Goal: Transaction & Acquisition: Subscribe to service/newsletter

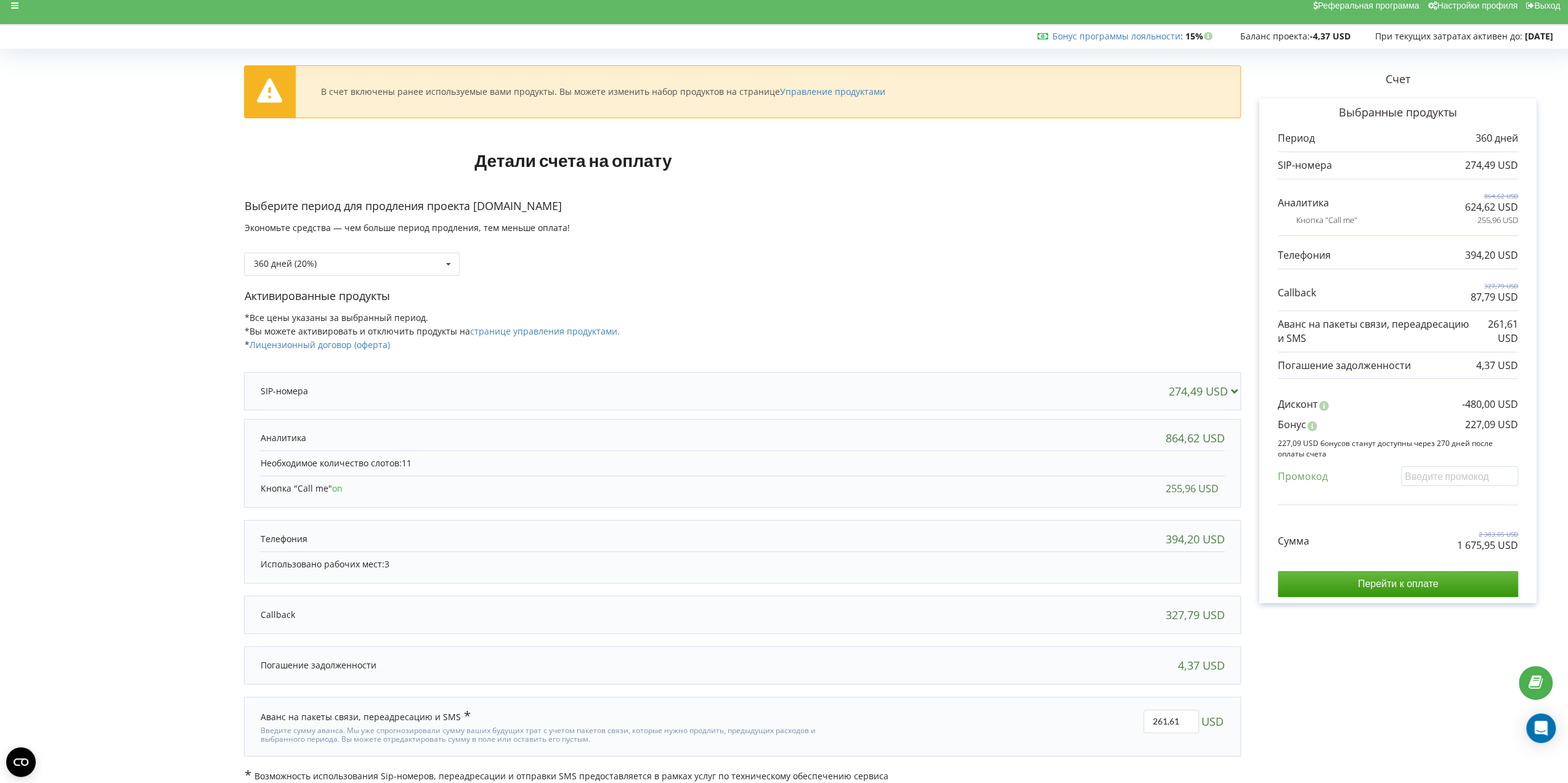
scroll to position [20, 0]
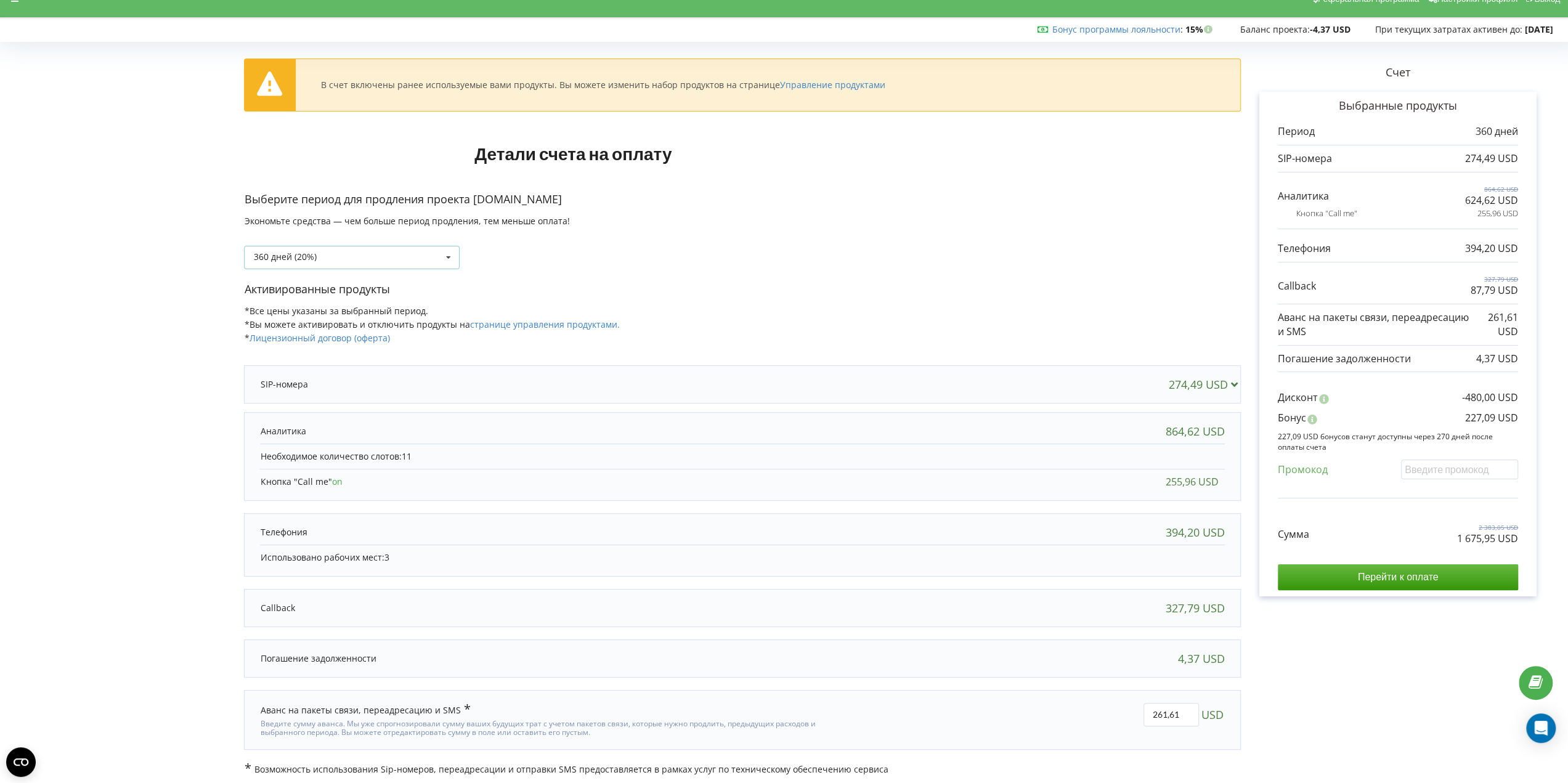
click at [399, 256] on div "360 дней (20%) 30 дней" at bounding box center [352, 257] width 216 height 23
click at [283, 274] on div "30 дней" at bounding box center [352, 280] width 214 height 23
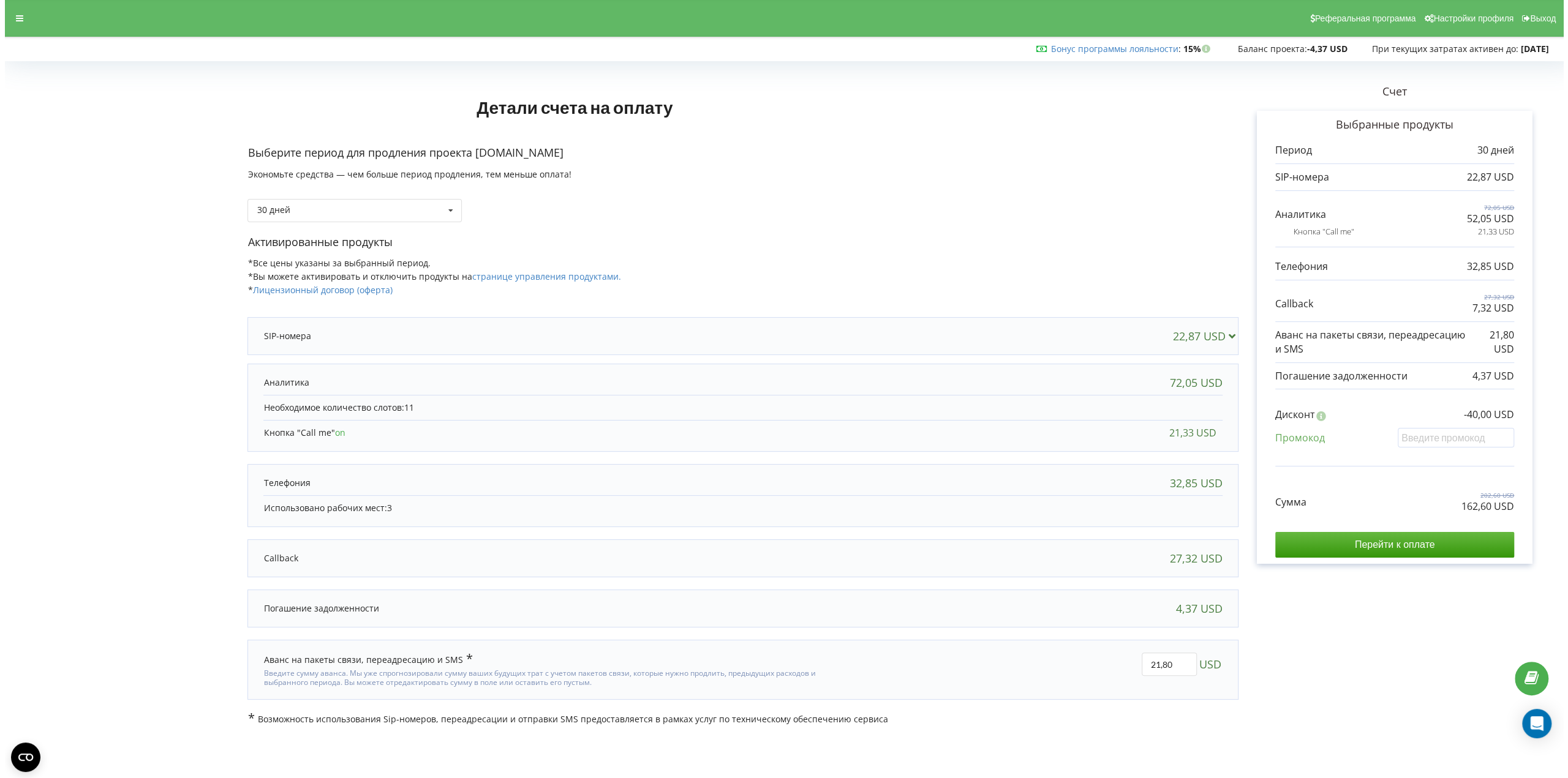
scroll to position [0, 0]
drag, startPoint x: 1186, startPoint y: 660, endPoint x: 1112, endPoint y: 646, distance: 75.3
click at [1129, 659] on div "21,80 USD" at bounding box center [1051, 670] width 369 height 51
type input "40"
click at [1404, 646] on div "Детали счета на оплату Выберите период для продления проекта wondertech.ua Экон…" at bounding box center [784, 395] width 1542 height 660
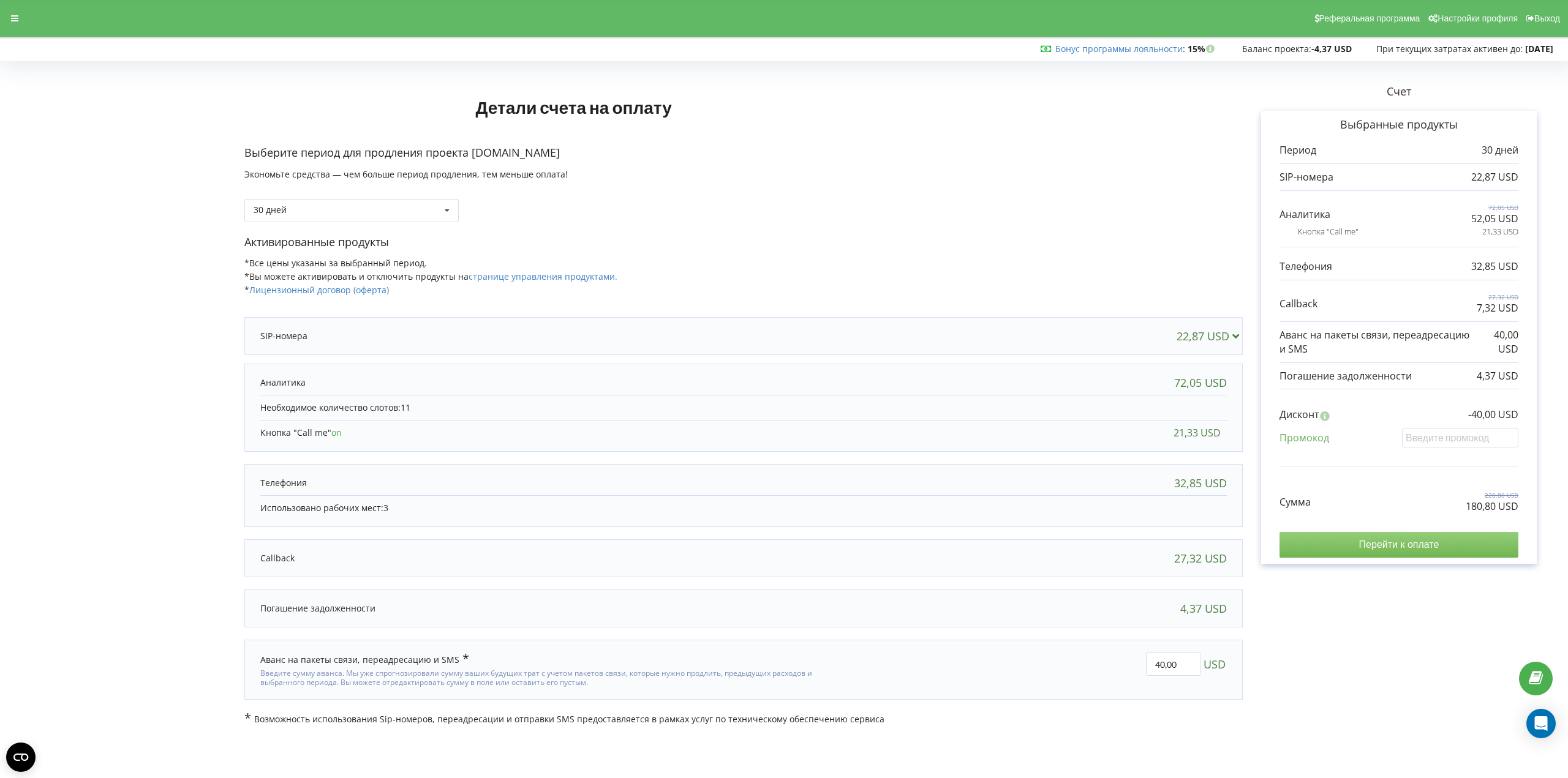
click at [1399, 544] on input "Перейти к оплате" at bounding box center [1399, 545] width 239 height 26
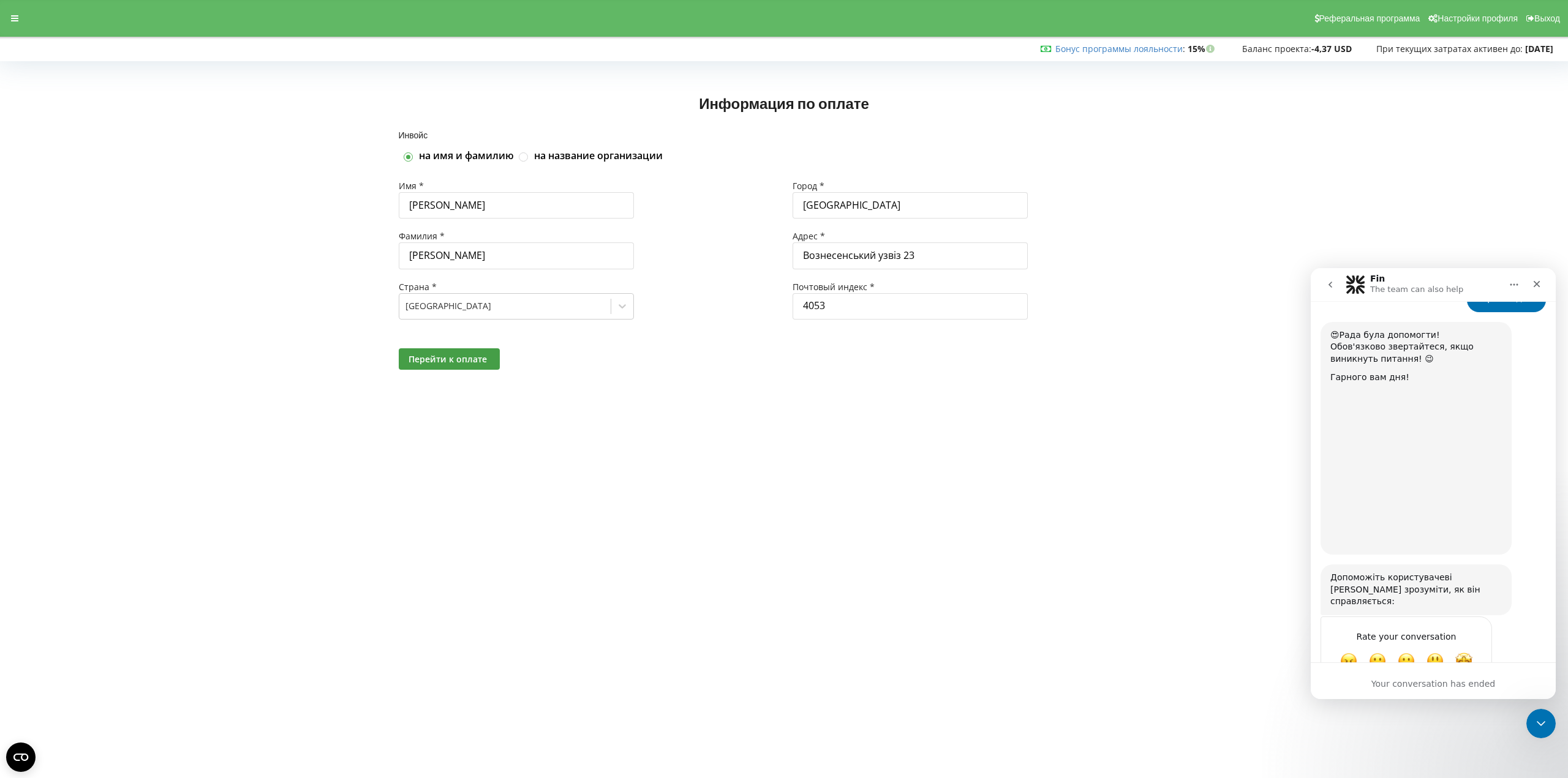
scroll to position [660, 0]
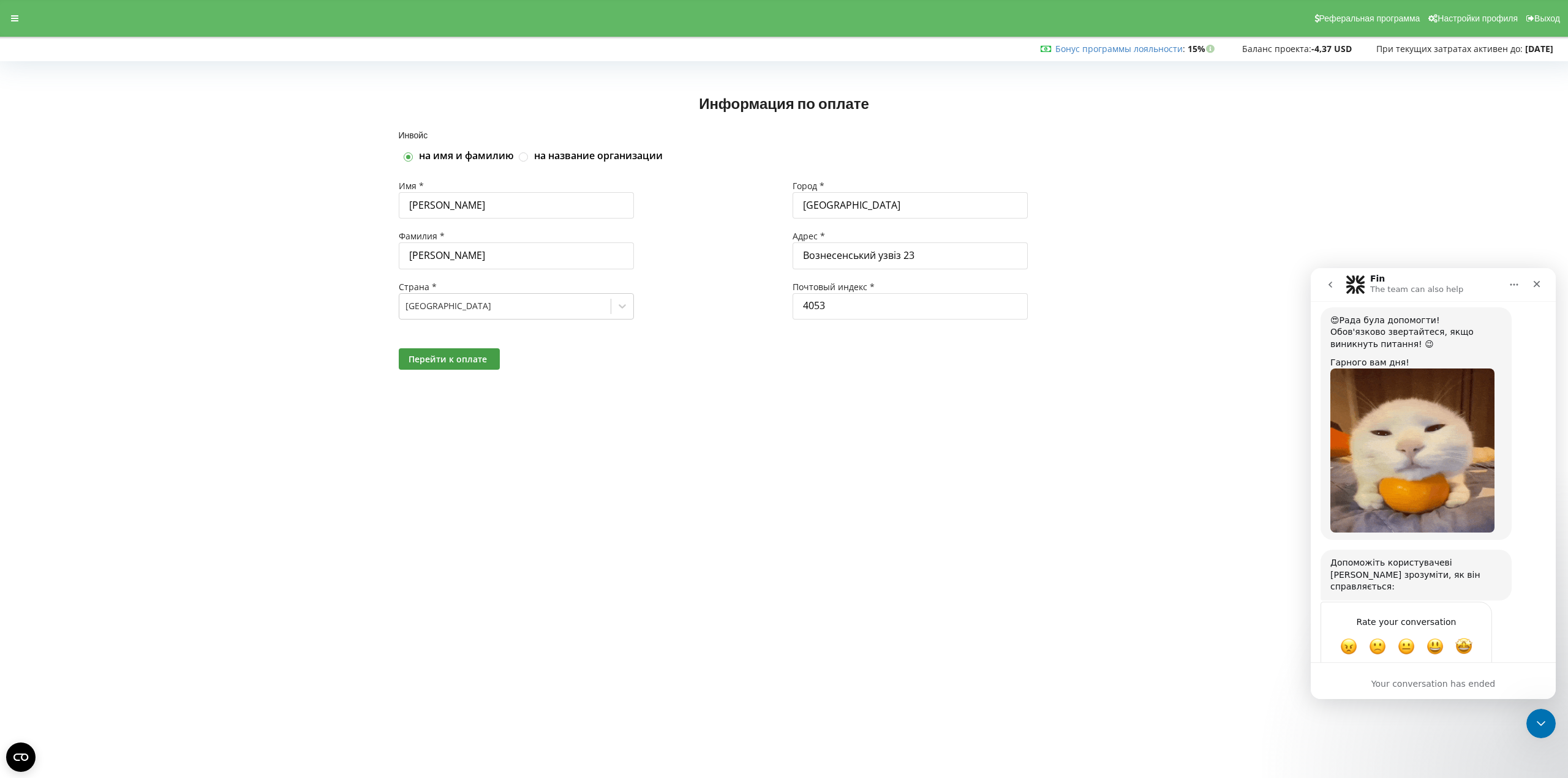
click at [533, 158] on div "на название организации" at bounding box center [588, 156] width 149 height 13
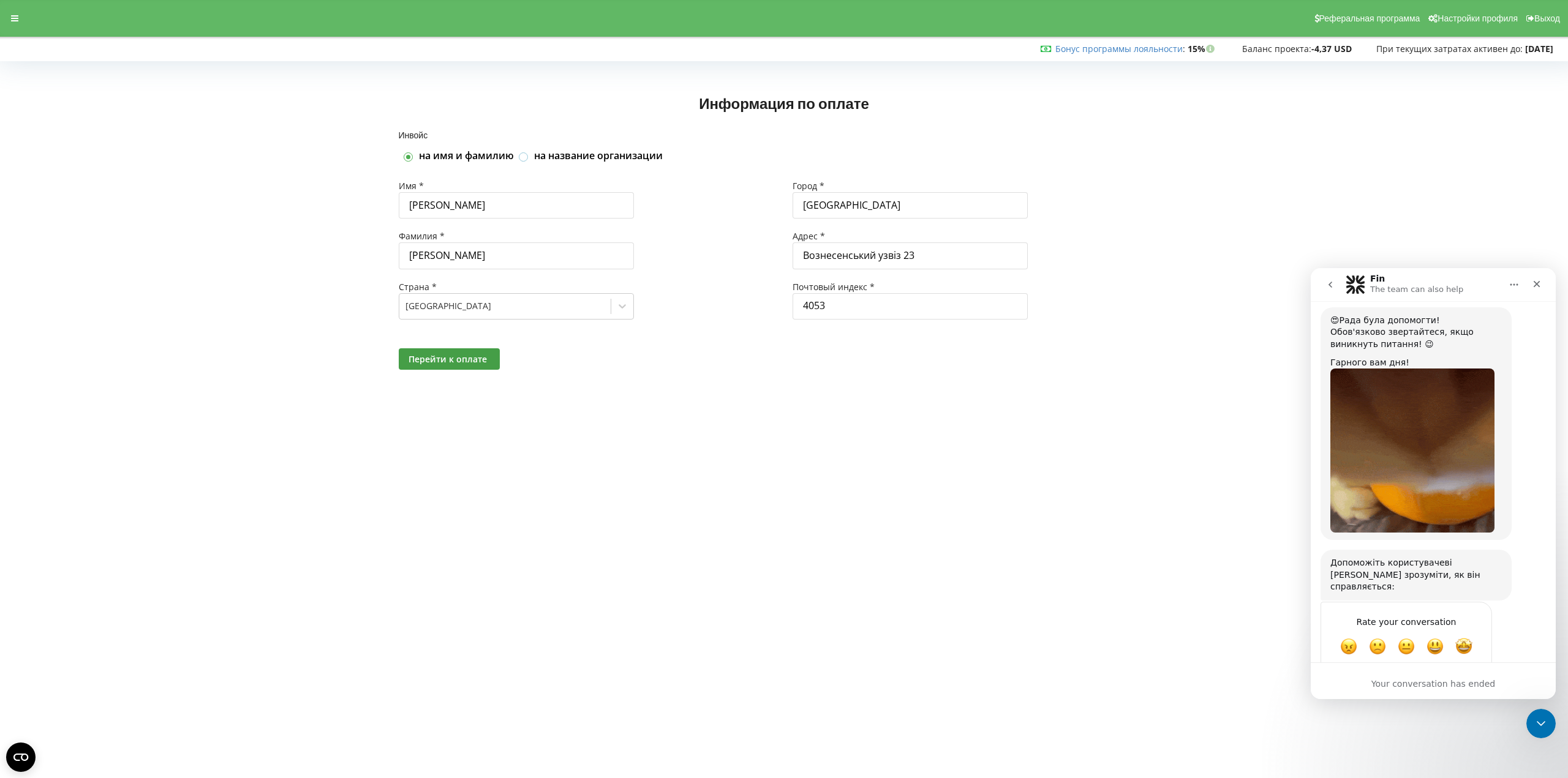
click at [519, 152] on label at bounding box center [524, 152] width 11 height 0
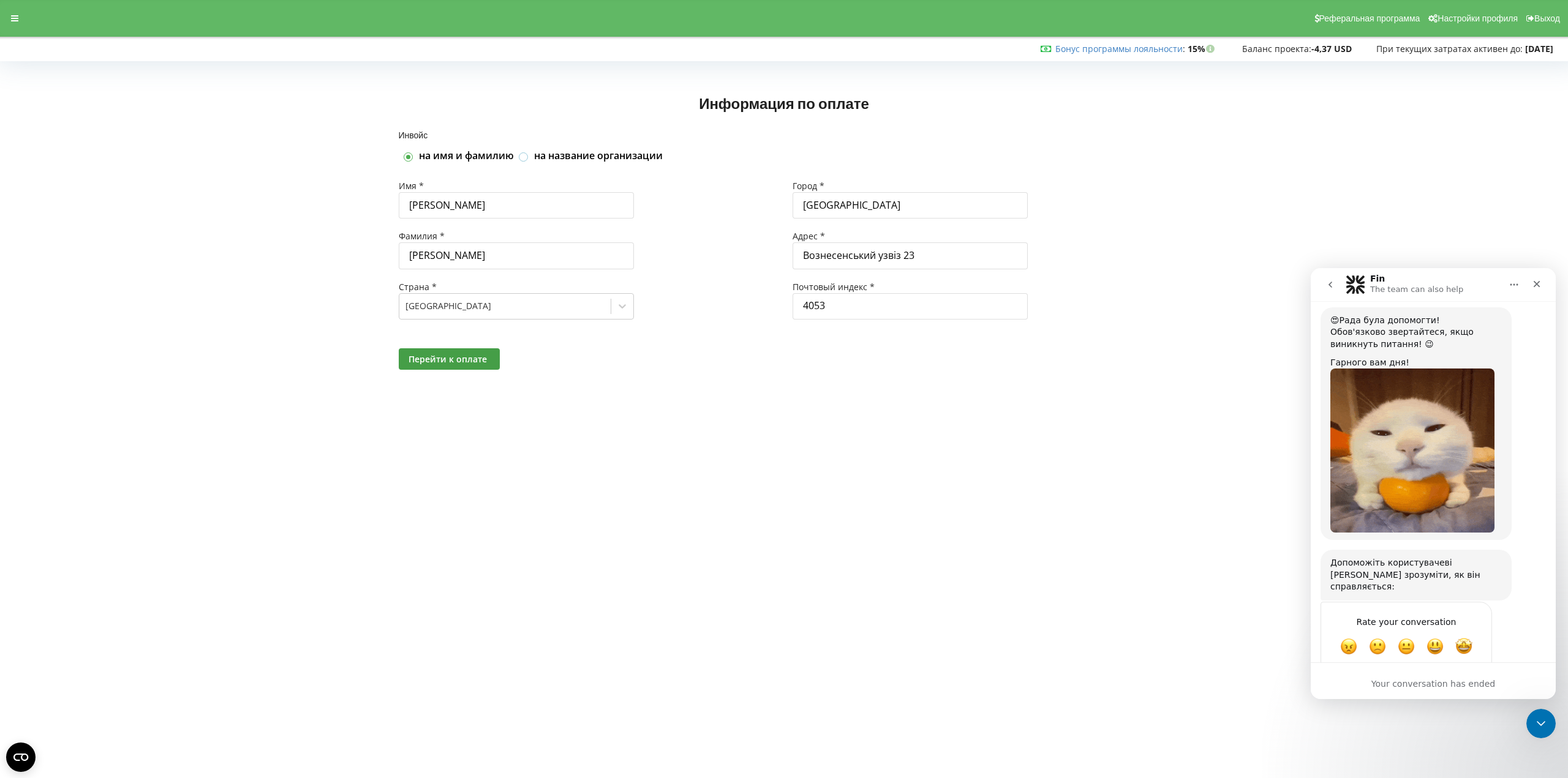
click at [519, 158] on input "на название организации" at bounding box center [524, 157] width 11 height 11
checkbox input "true"
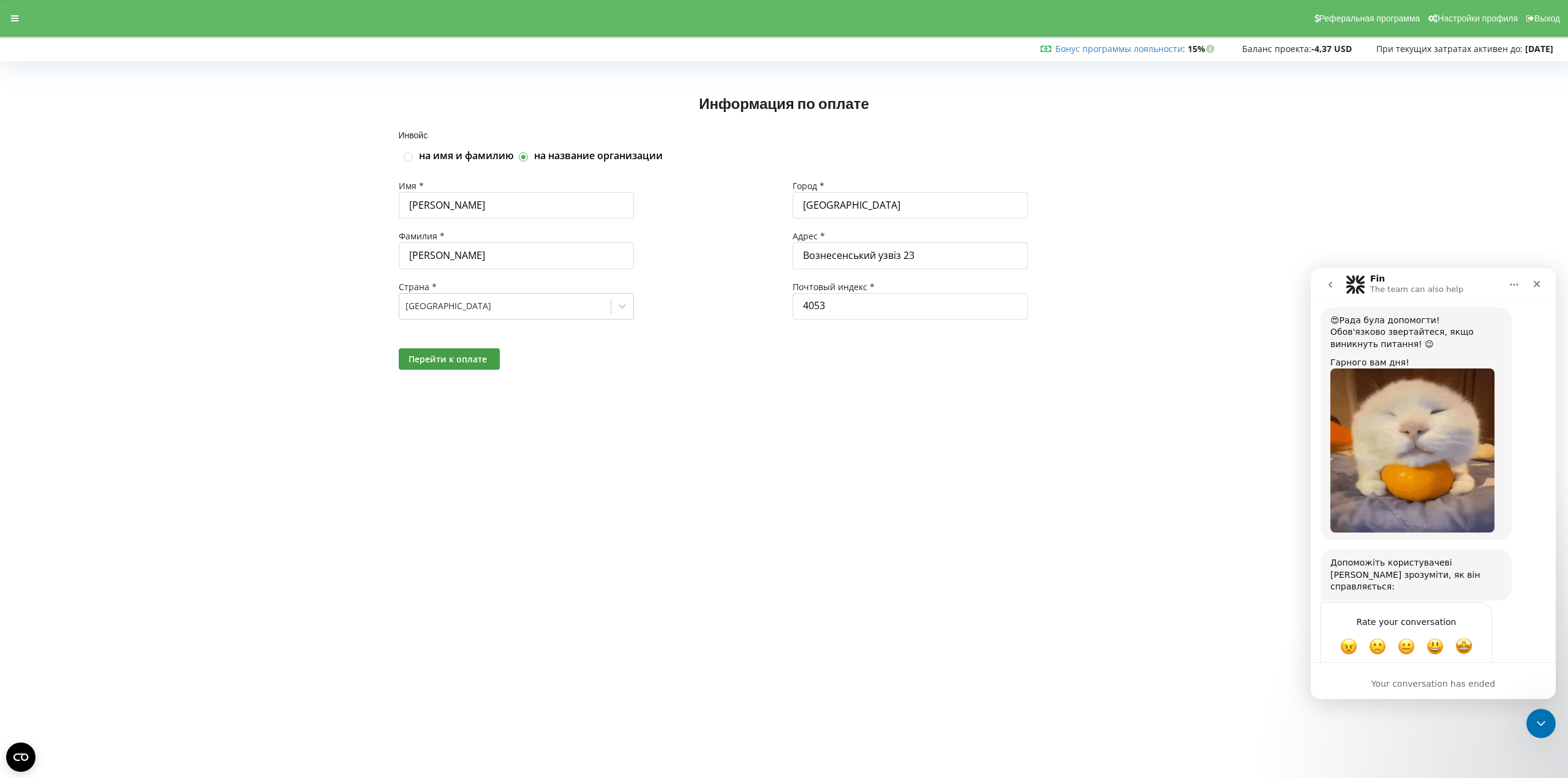
checkbox input "false"
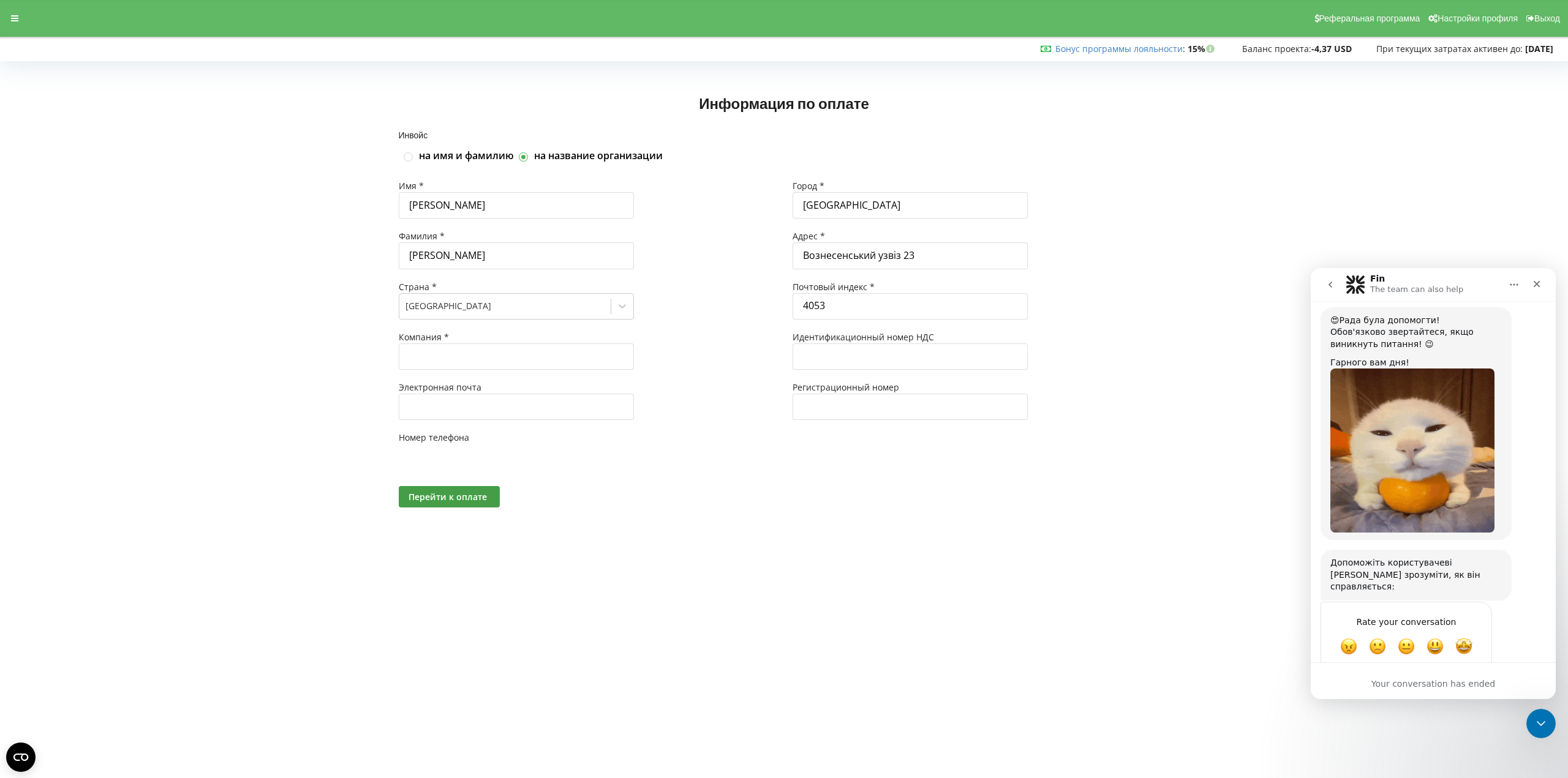
type input "+380"
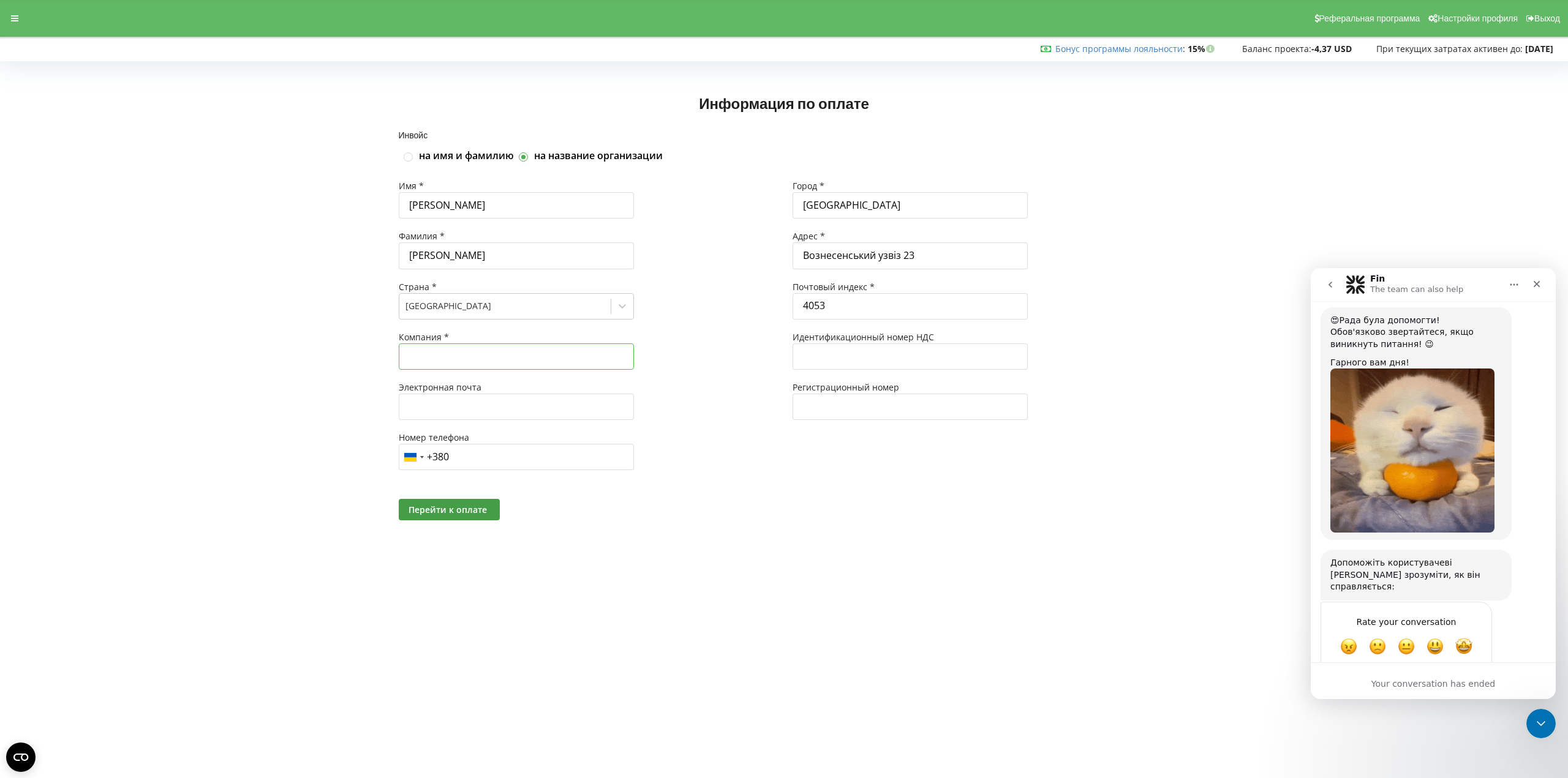
click at [519, 351] on input "text" at bounding box center [516, 357] width 235 height 26
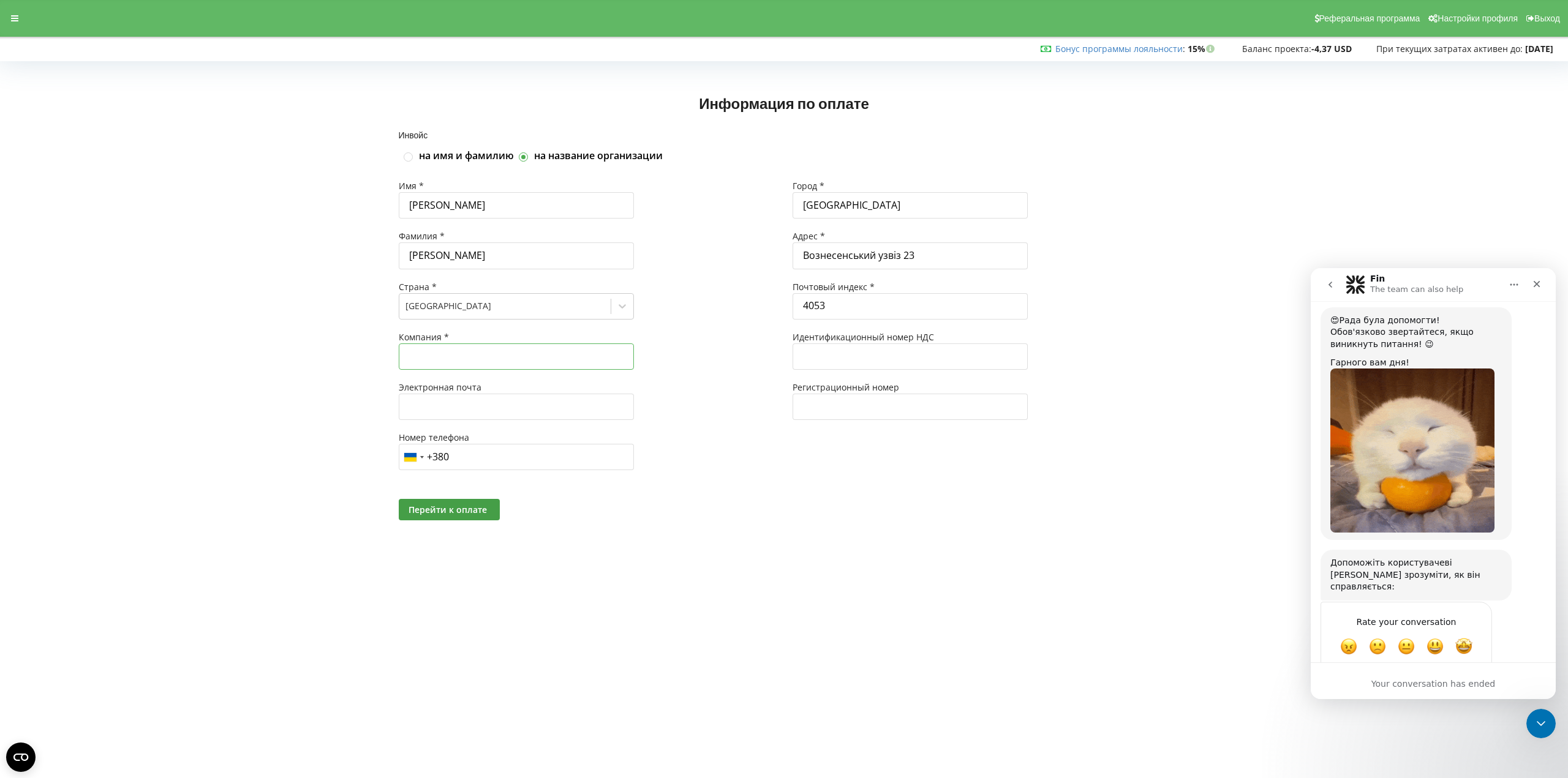
type input "Wondertech"
click at [501, 410] on input "text" at bounding box center [516, 407] width 235 height 26
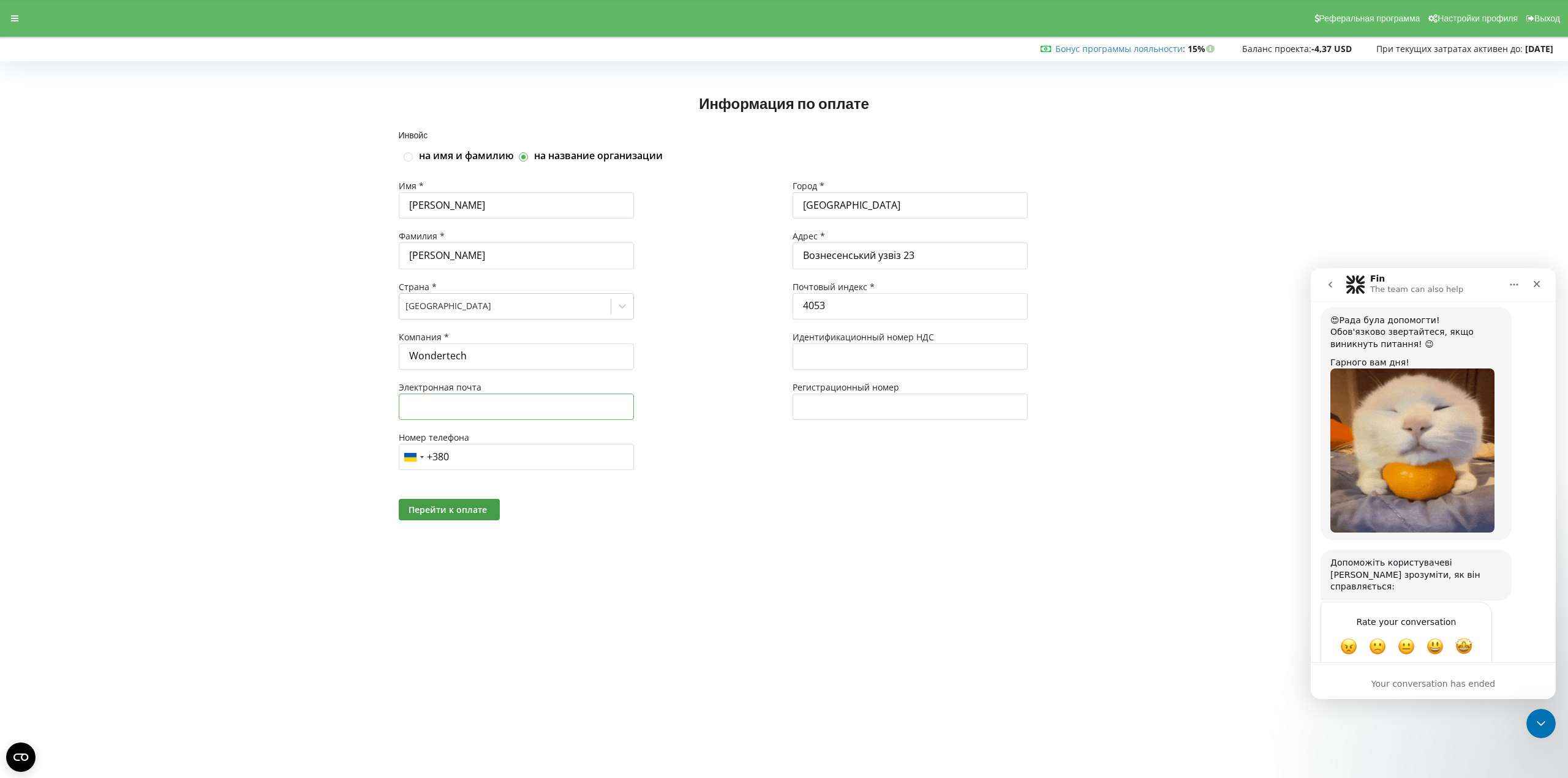
type input "[EMAIL_ADDRESS][DOMAIN_NAME]"
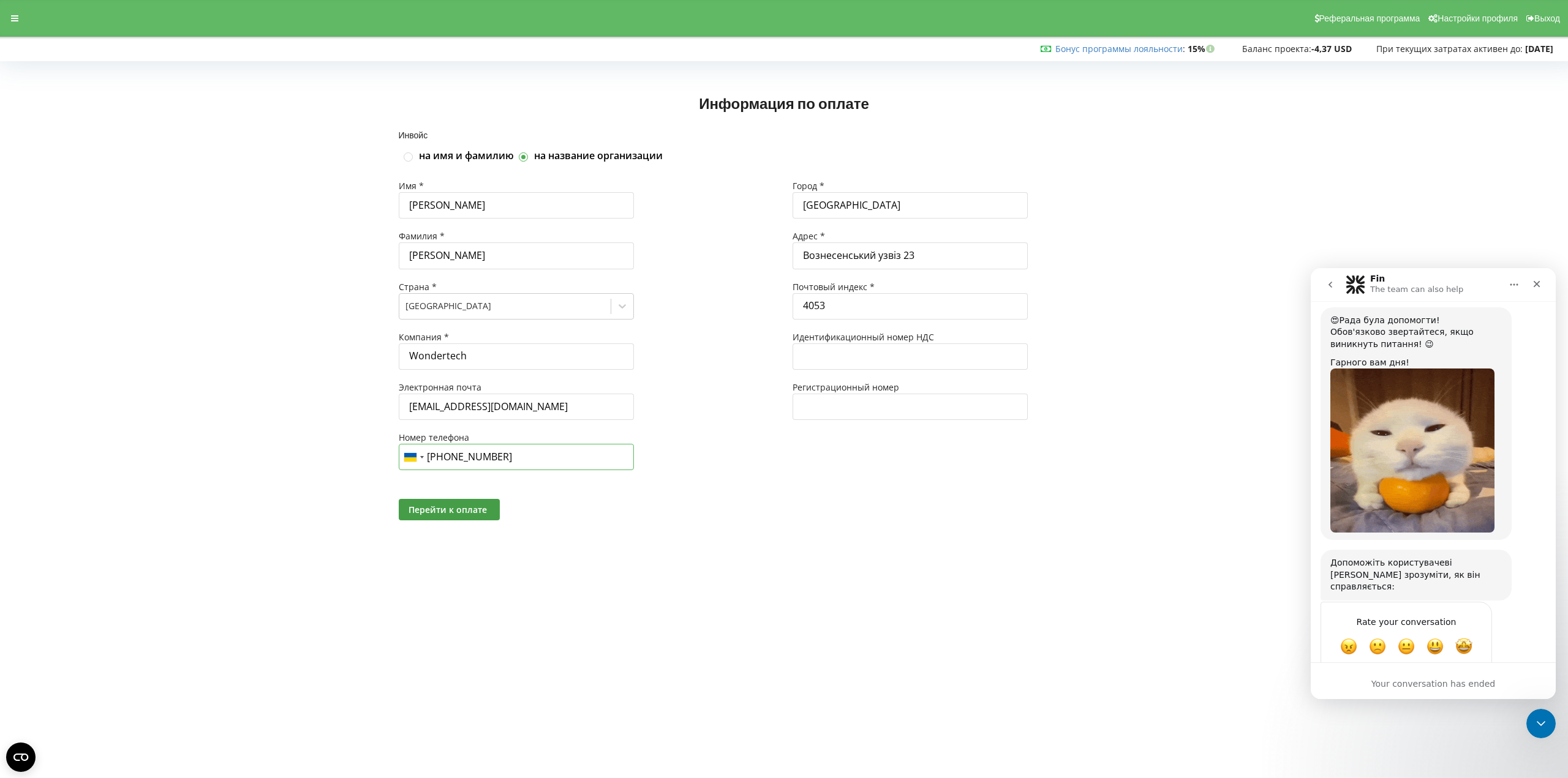
click at [535, 456] on input "[PHONE_NUMBER]" at bounding box center [516, 457] width 235 height 26
drag, startPoint x: 540, startPoint y: 456, endPoint x: 453, endPoint y: 454, distance: 87.0
click at [453, 454] on input "[PHONE_NUMBER]" at bounding box center [516, 457] width 235 height 26
type input "[PHONE_NUMBER]"
drag, startPoint x: 941, startPoint y: 254, endPoint x: 783, endPoint y: 254, distance: 158.0
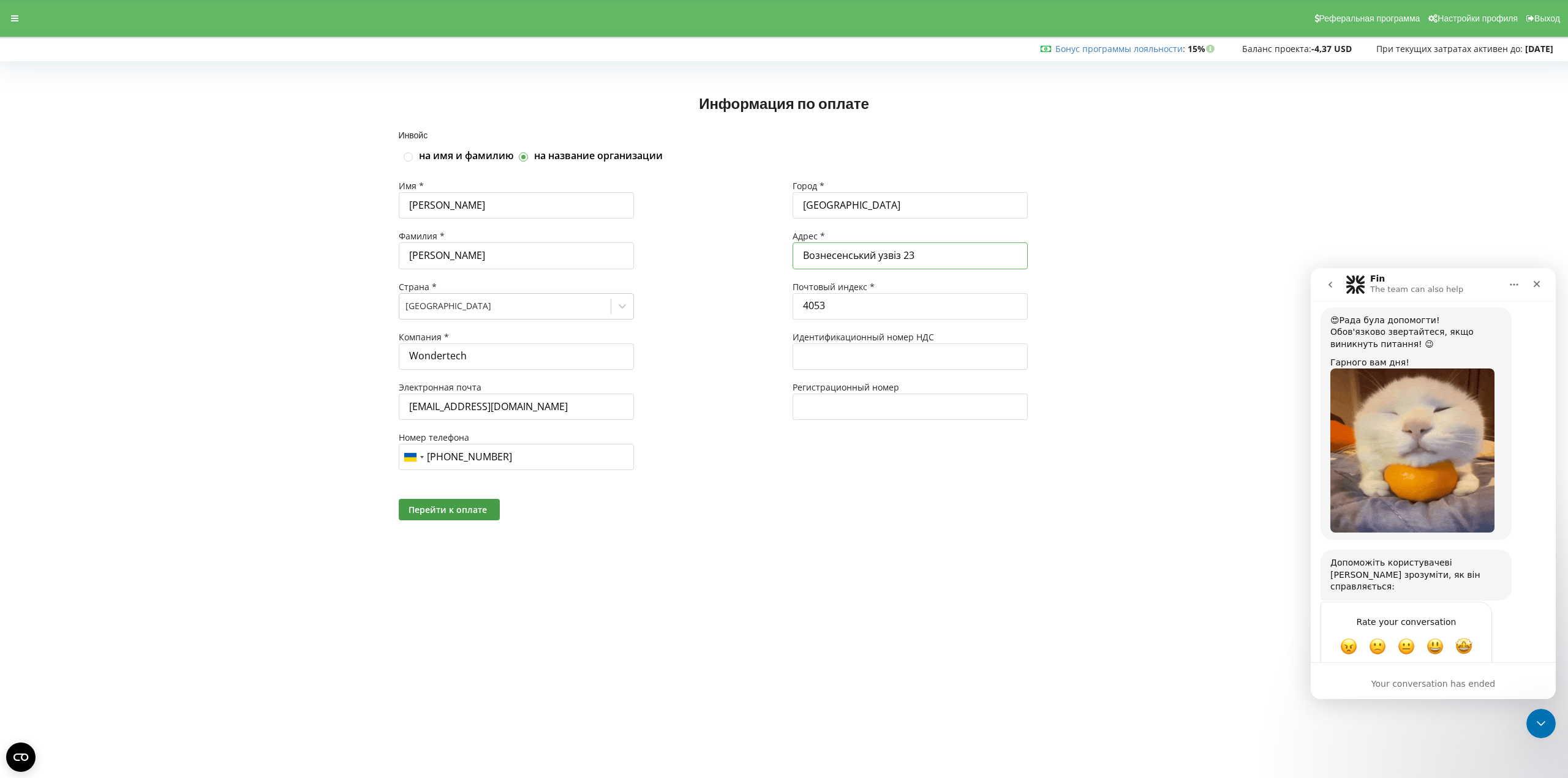
click at [783, 254] on div "Имя * [PERSON_NAME] * [PERSON_NAME] Страна * [GEOGRAPHIC_DATA] Компания * Wonde…" at bounding box center [784, 331] width 788 height 319
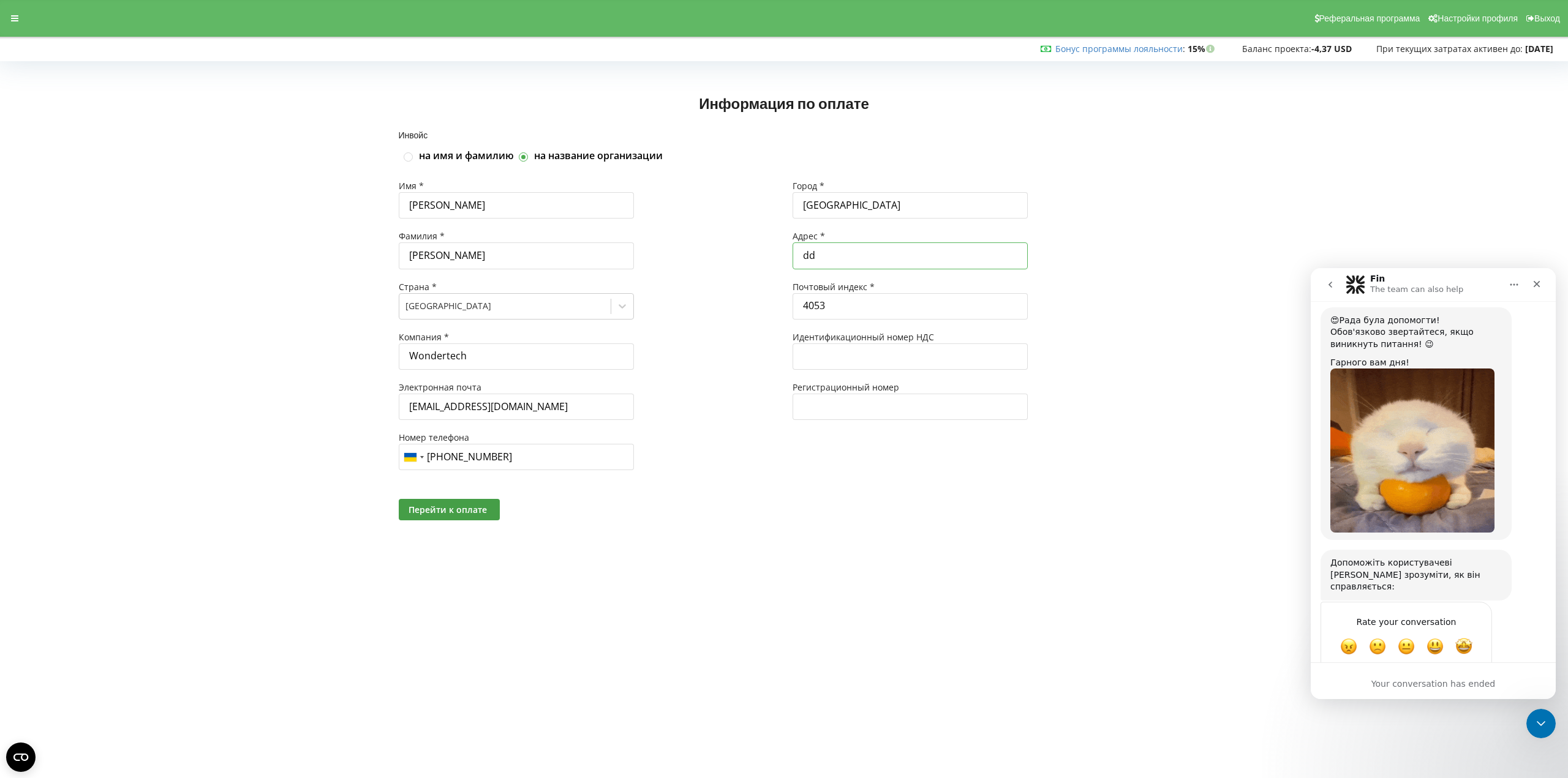
type input "d"
type input "Введенська 29/58"
click at [846, 405] on input "text" at bounding box center [910, 407] width 235 height 26
click at [445, 508] on span "Перейти к оплате" at bounding box center [447, 510] width 78 height 12
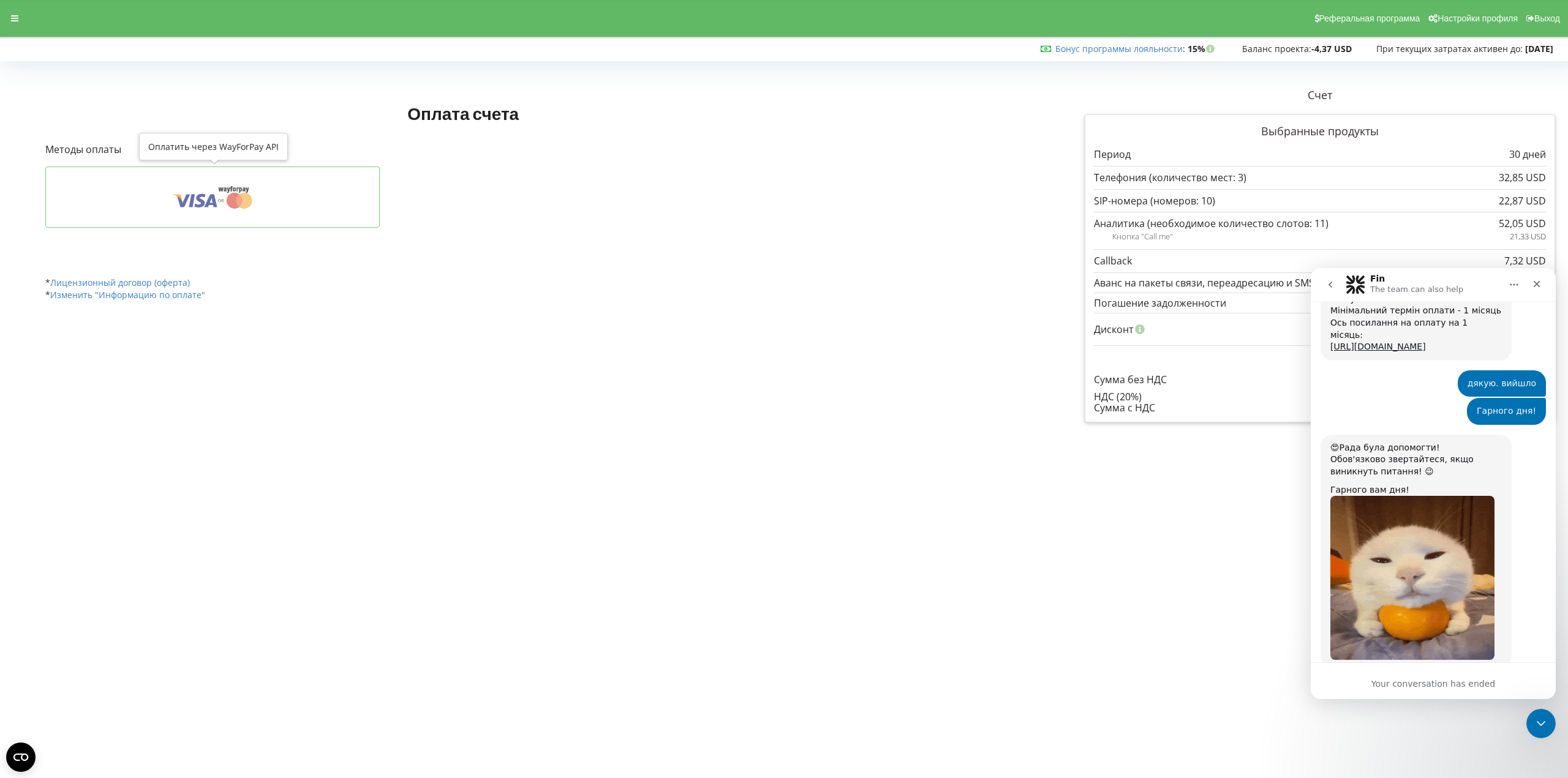
scroll to position [660, 0]
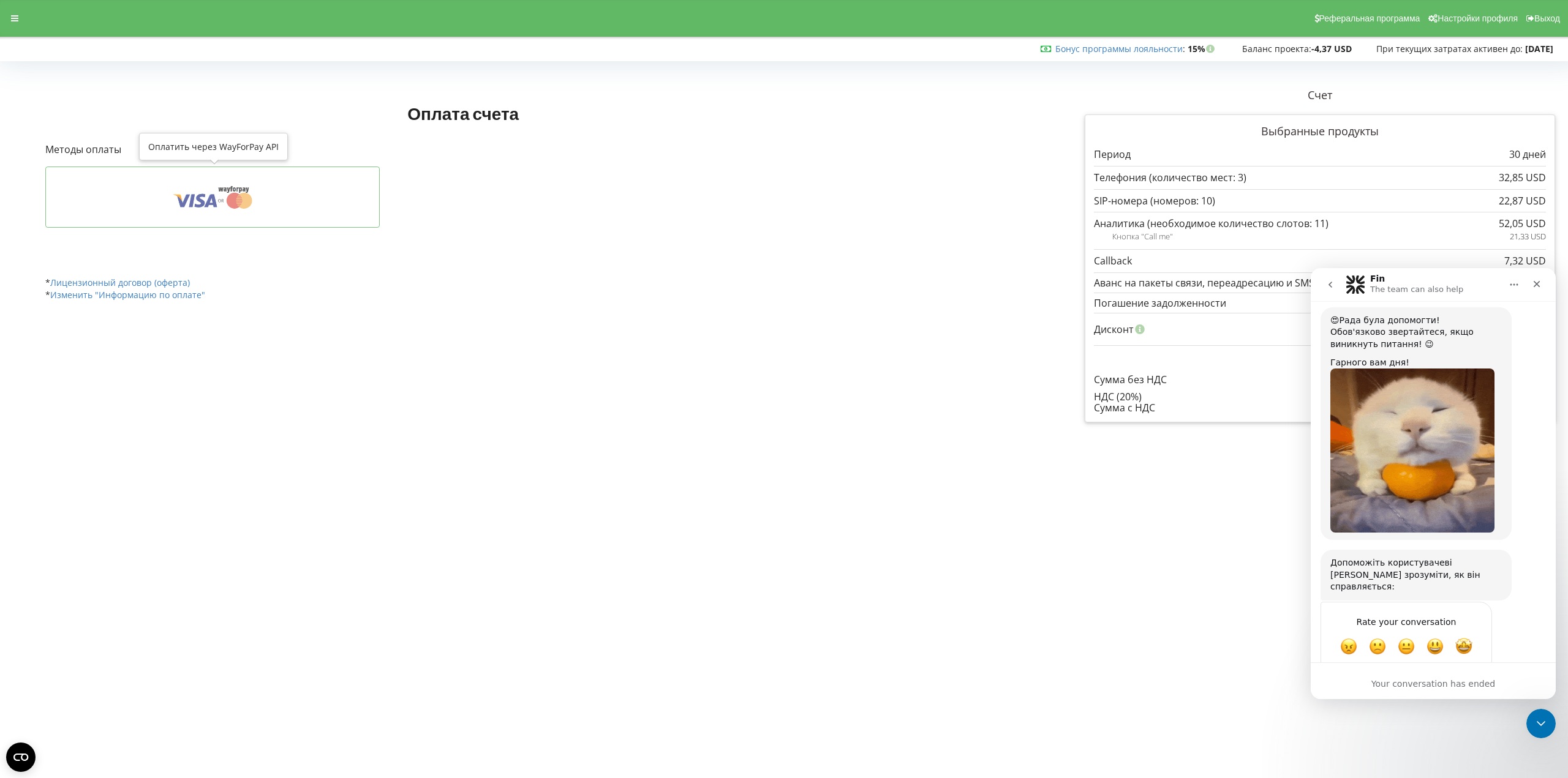
click at [241, 194] on icon at bounding box center [244, 200] width 16 height 16
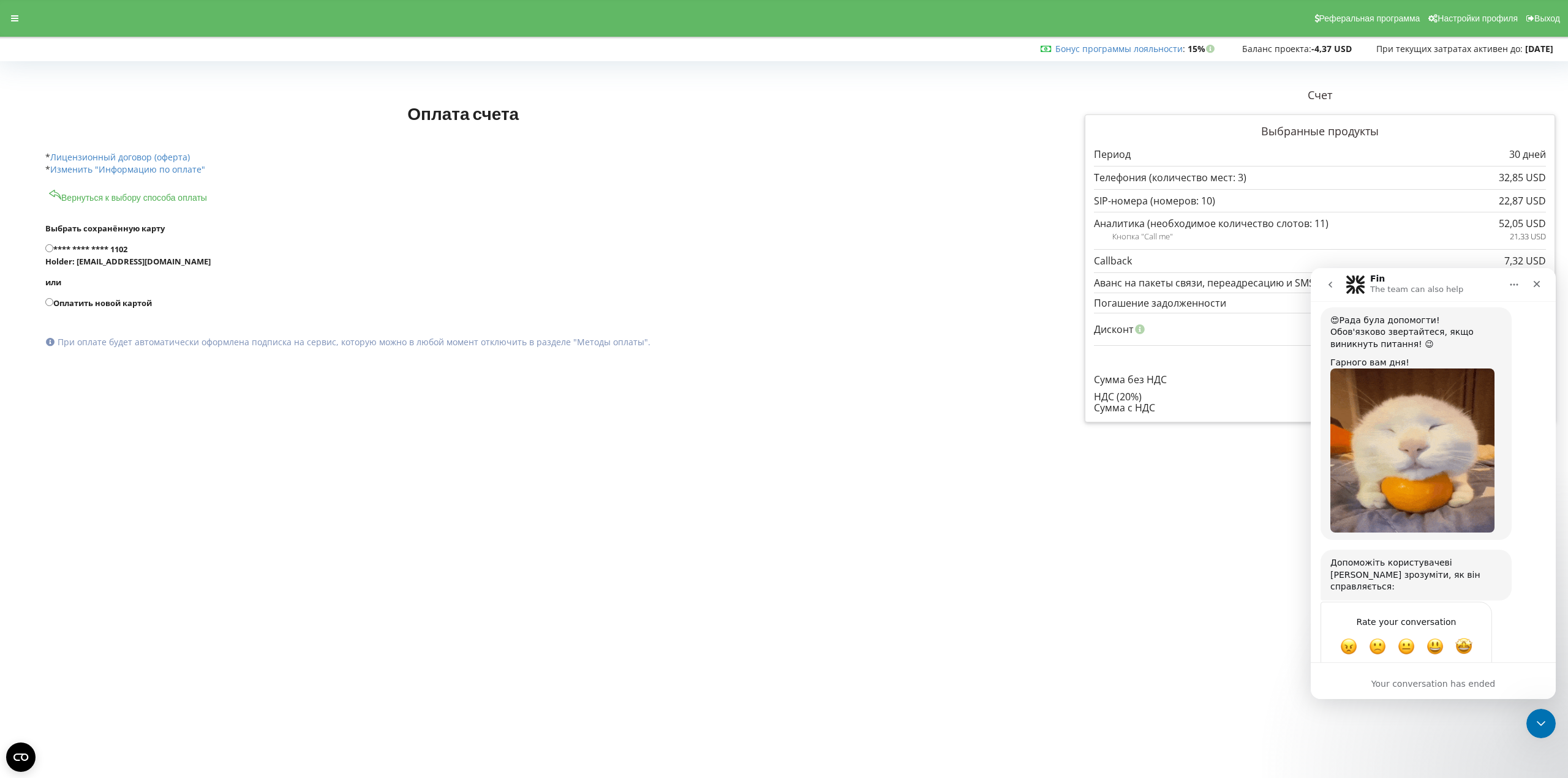
click at [48, 302] on input "Оплатить новой картой" at bounding box center [49, 302] width 8 height 8
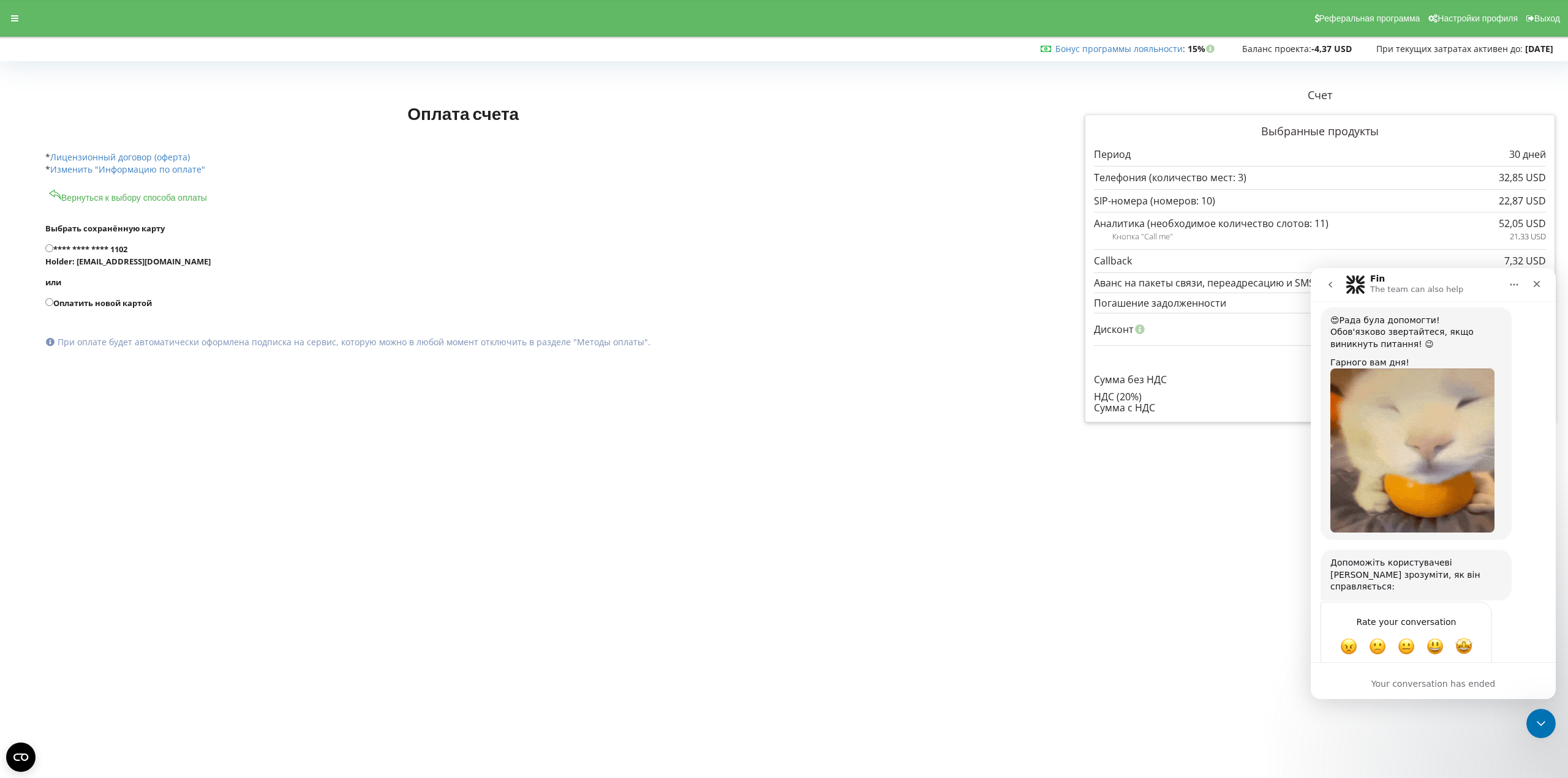
radio input "true"
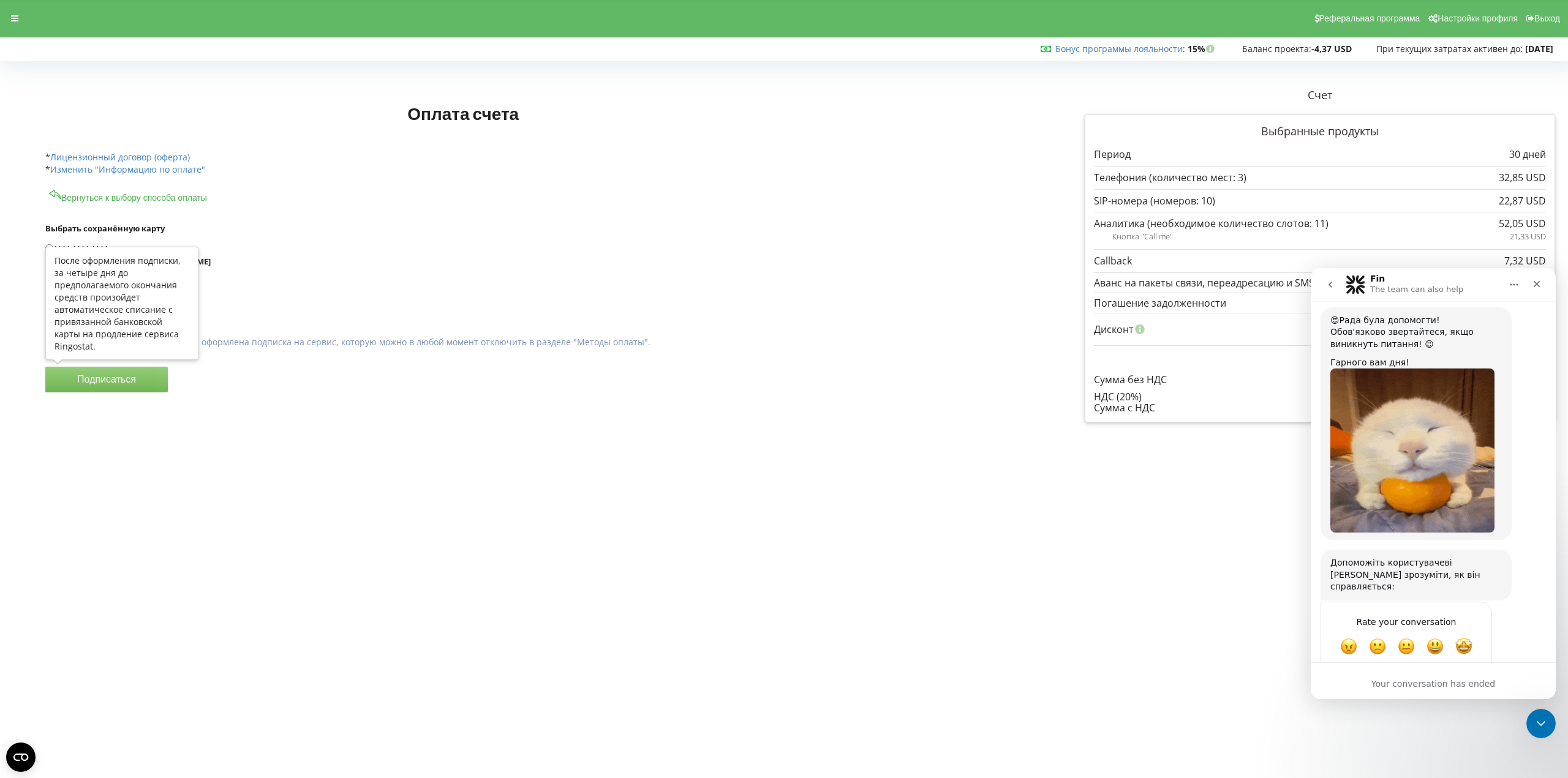
click at [102, 377] on button "Подписаться" at bounding box center [107, 379] width 123 height 26
